Goal: Task Accomplishment & Management: Complete application form

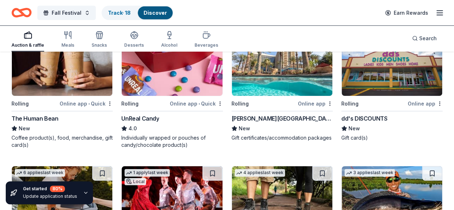
scroll to position [2428, 0]
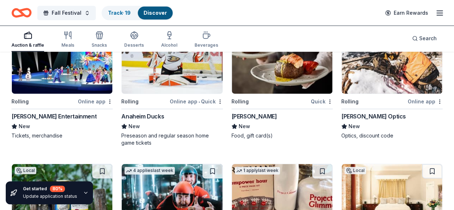
scroll to position [2973, 0]
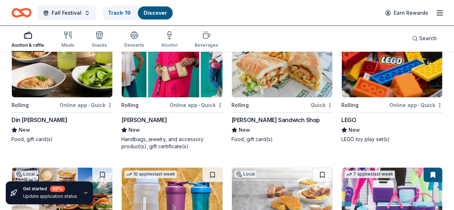
scroll to position [5552, 0]
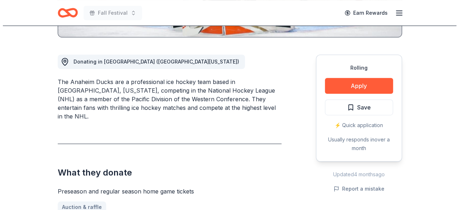
scroll to position [181, 0]
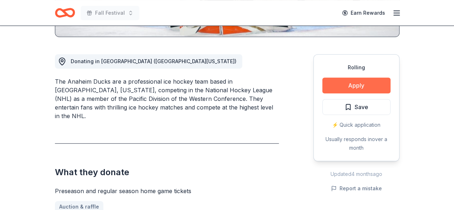
click at [355, 86] on button "Apply" at bounding box center [356, 86] width 68 height 16
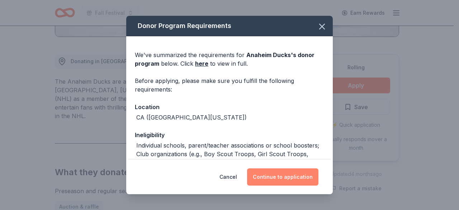
click at [279, 179] on button "Continue to application" at bounding box center [282, 176] width 71 height 17
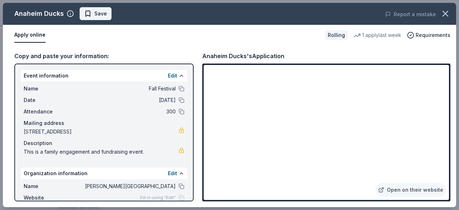
click at [98, 15] on span "Save" at bounding box center [100, 13] width 13 height 9
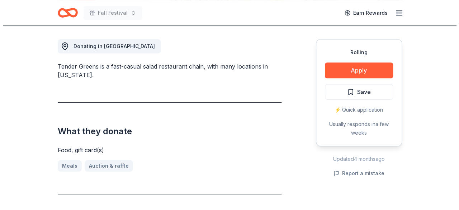
scroll to position [198, 0]
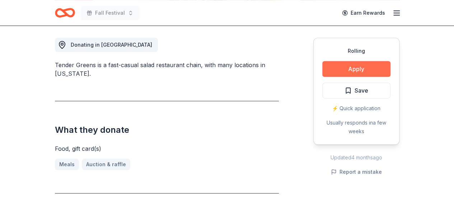
click at [350, 72] on button "Apply" at bounding box center [356, 69] width 68 height 16
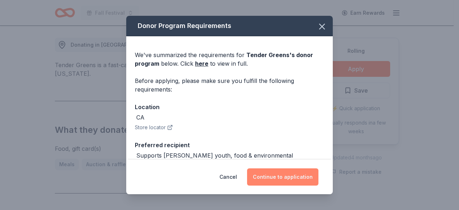
click at [280, 178] on button "Continue to application" at bounding box center [282, 176] width 71 height 17
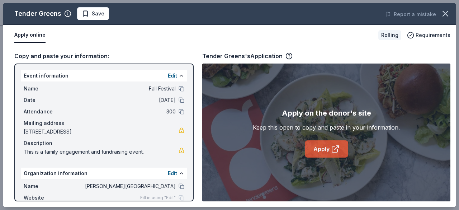
click at [323, 149] on link "Apply" at bounding box center [326, 148] width 43 height 17
